Goal: Information Seeking & Learning: Find specific fact

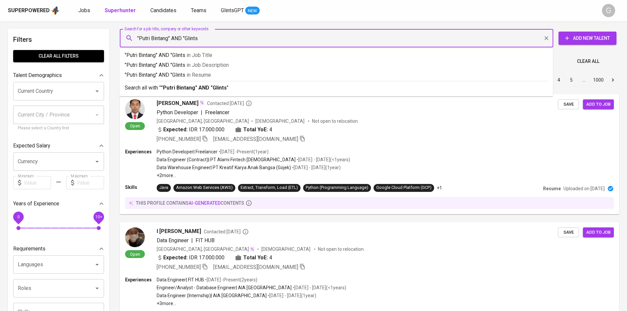
type input ""Putri Bintang" AND "Glints""
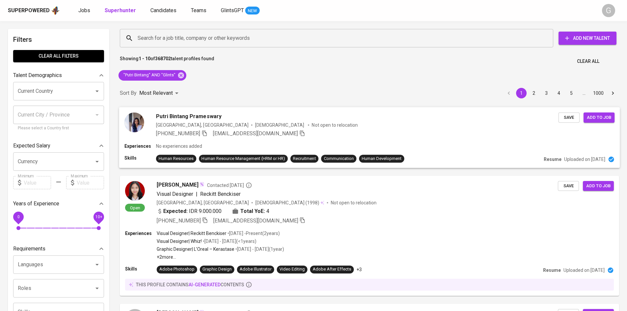
click at [475, 133] on div "[PHONE_NUMBER] [EMAIL_ADDRESS][DOMAIN_NAME]" at bounding box center [357, 133] width 403 height 8
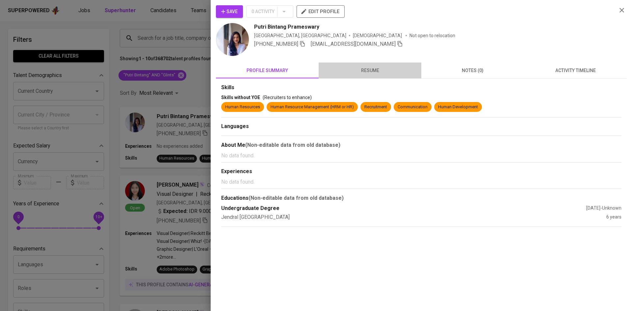
click at [369, 69] on span "resume" at bounding box center [370, 71] width 95 height 8
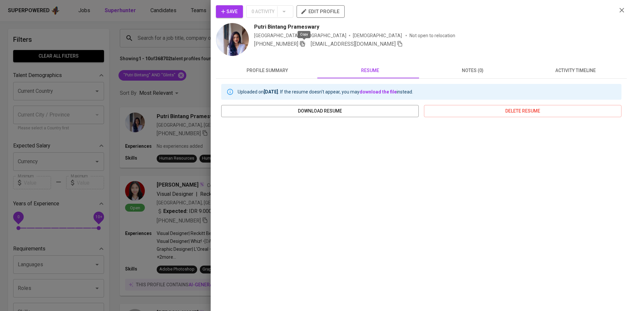
click at [303, 45] on icon "button" at bounding box center [302, 44] width 5 height 6
drag, startPoint x: 173, startPoint y: 34, endPoint x: 180, endPoint y: 77, distance: 43.7
click at [173, 34] on div at bounding box center [316, 155] width 632 height 311
click at [182, 75] on div at bounding box center [316, 155] width 632 height 311
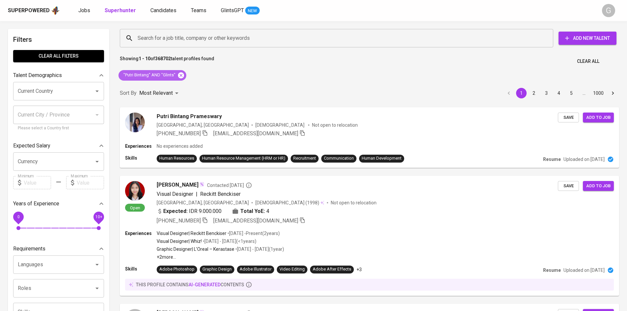
click at [181, 76] on icon at bounding box center [181, 75] width 6 height 6
click at [178, 36] on input "Search for a job title, company or other keywords" at bounding box center [338, 38] width 405 height 13
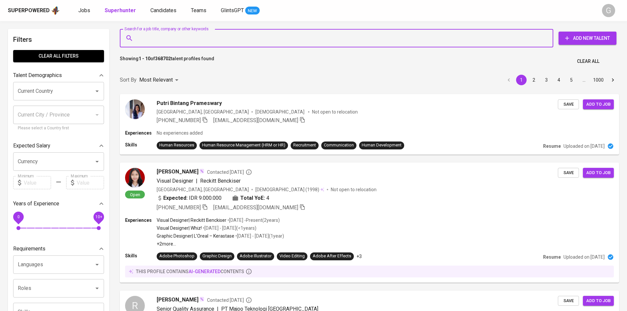
click at [182, 37] on input "Search for a job title, company or other keywords" at bounding box center [338, 38] width 405 height 13
paste input "[EMAIL_ADDRESS][DOMAIN_NAME]"
type input "[EMAIL_ADDRESS][DOMAIN_NAME]"
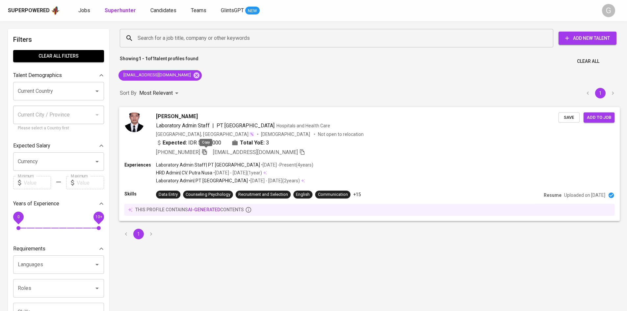
click at [205, 153] on icon "button" at bounding box center [204, 152] width 6 height 6
